Goal: Complete application form

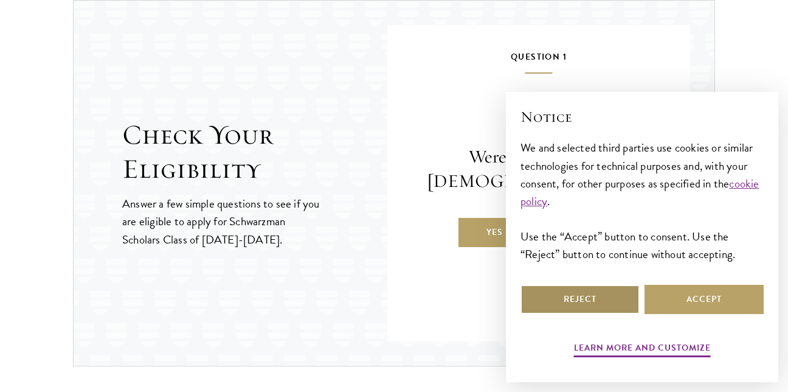
click at [558, 294] on button "Reject" at bounding box center [580, 299] width 119 height 29
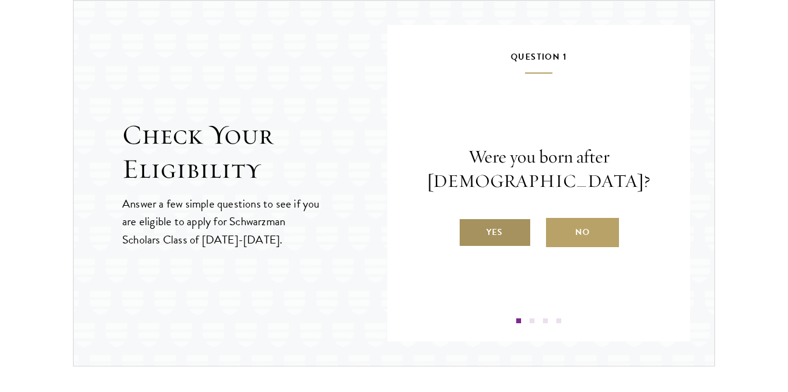
click at [481, 238] on label "Yes" at bounding box center [495, 232] width 73 height 29
click at [470, 230] on input "Yes" at bounding box center [464, 224] width 11 height 11
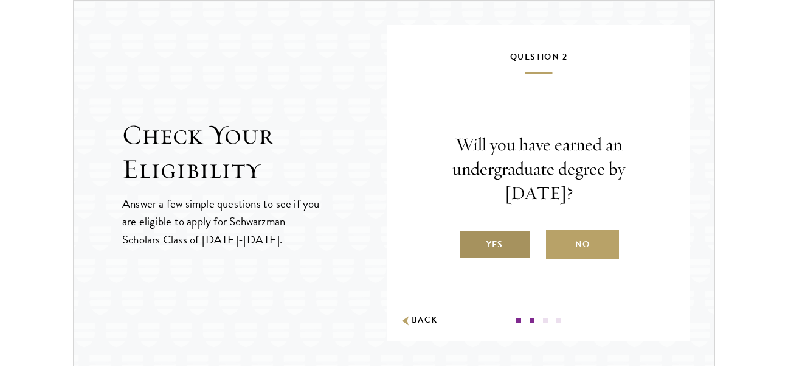
click at [489, 238] on label "Yes" at bounding box center [495, 244] width 73 height 29
click at [470, 238] on input "Yes" at bounding box center [464, 236] width 11 height 11
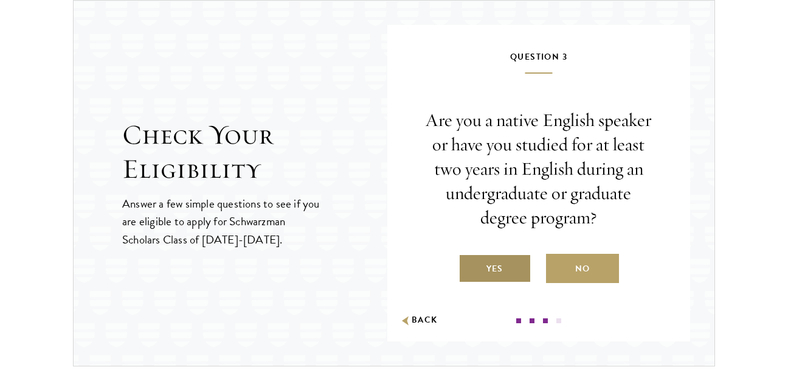
click at [500, 274] on label "Yes" at bounding box center [495, 268] width 73 height 29
click at [470, 266] on input "Yes" at bounding box center [464, 260] width 11 height 11
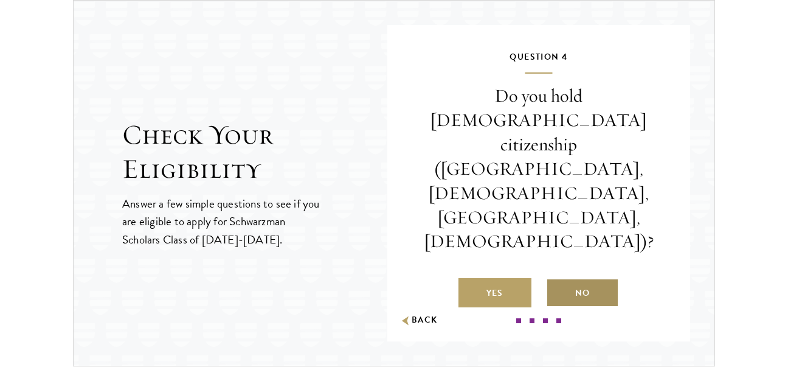
click at [594, 278] on label "No" at bounding box center [582, 292] width 73 height 29
click at [557, 280] on input "No" at bounding box center [551, 285] width 11 height 11
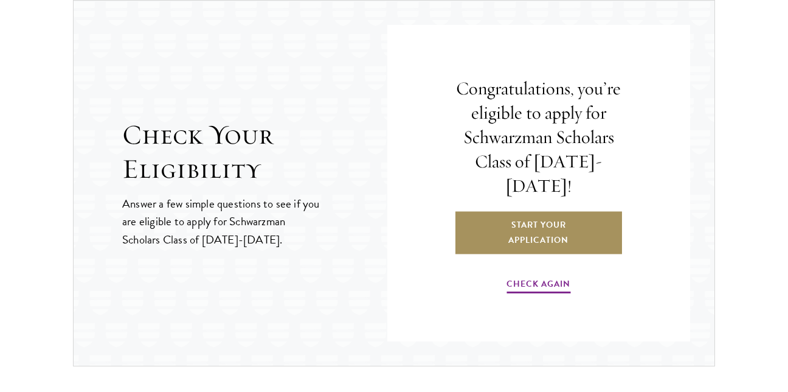
drag, startPoint x: 563, startPoint y: 227, endPoint x: 560, endPoint y: 234, distance: 6.8
click at [563, 228] on link "Start Your Application" at bounding box center [538, 232] width 169 height 44
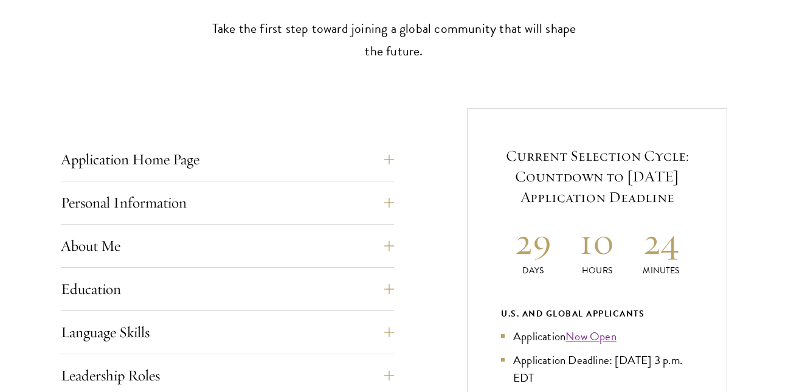
scroll to position [426, 0]
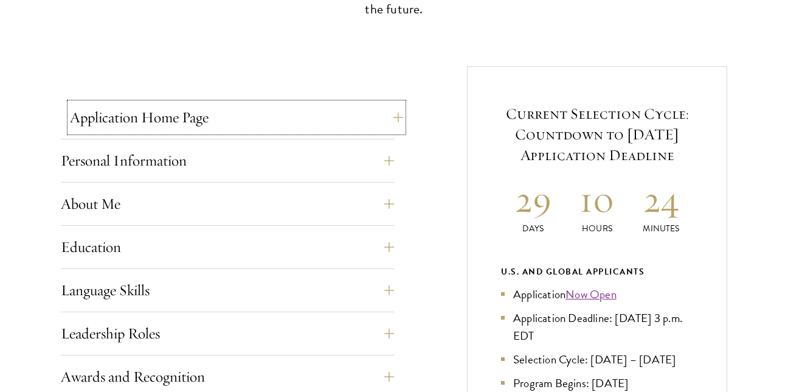
click at [397, 113] on button "Application Home Page" at bounding box center [236, 117] width 333 height 29
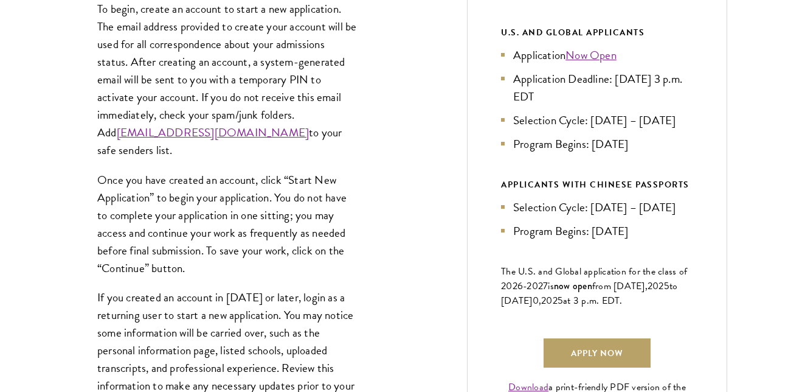
scroll to position [608, 0]
